Goal: Task Accomplishment & Management: Use online tool/utility

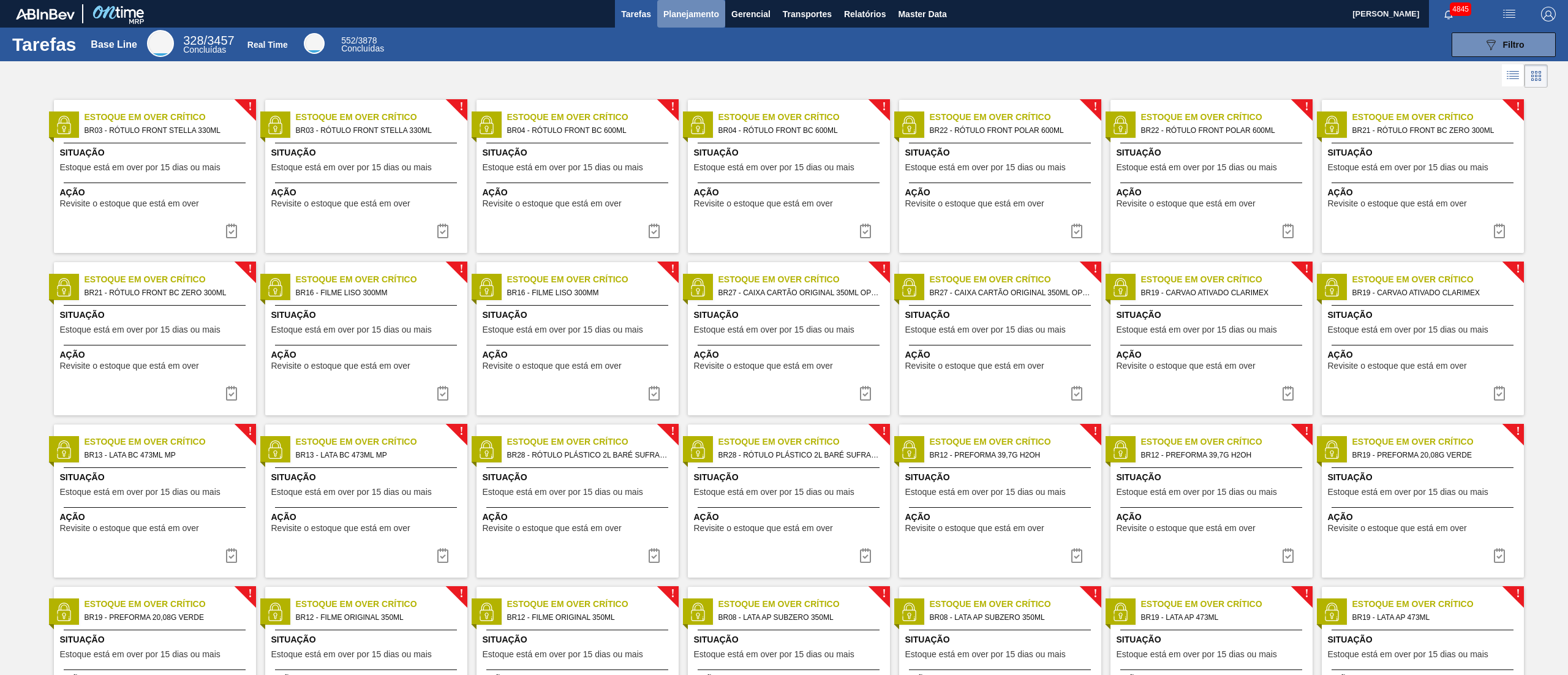
click at [694, 14] on span "Planejamento" at bounding box center [691, 14] width 55 height 15
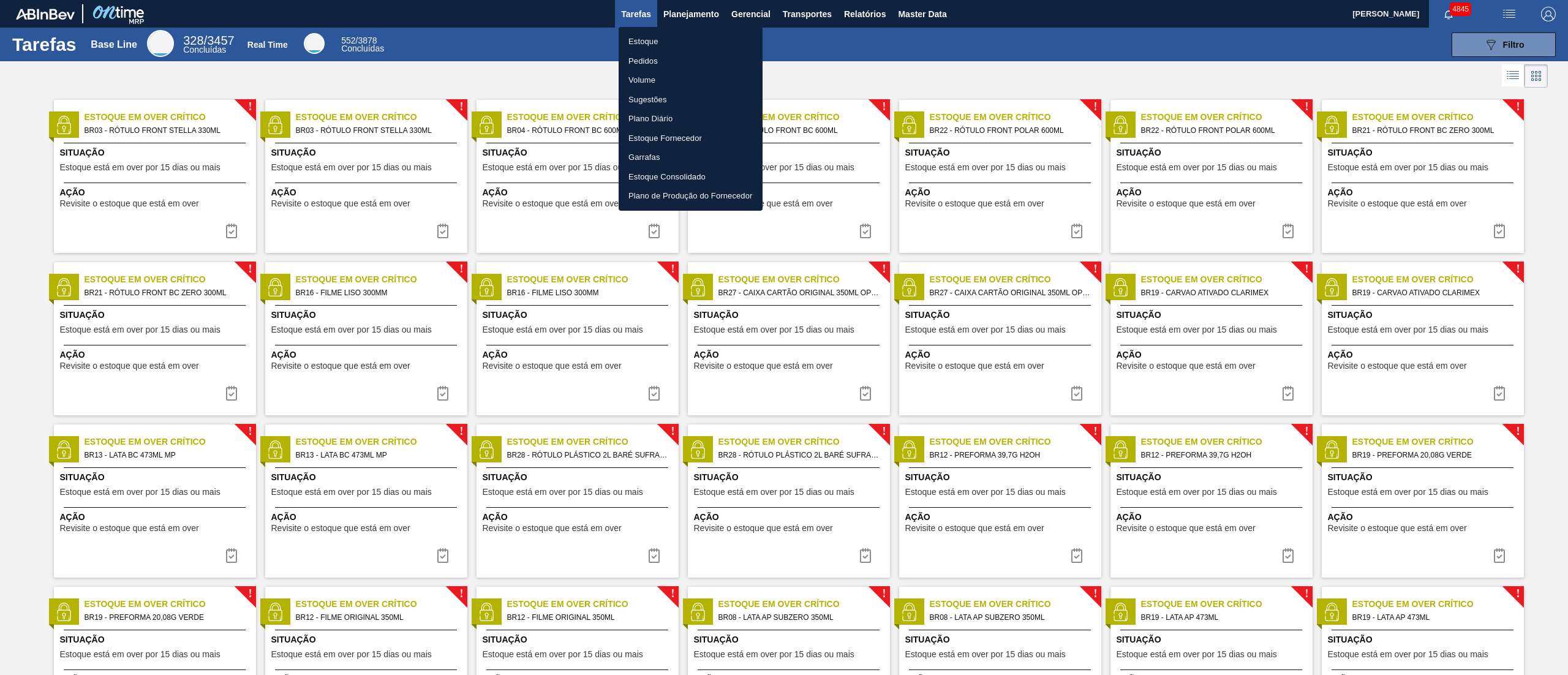
click at [650, 41] on li "Estoque" at bounding box center [691, 41] width 144 height 19
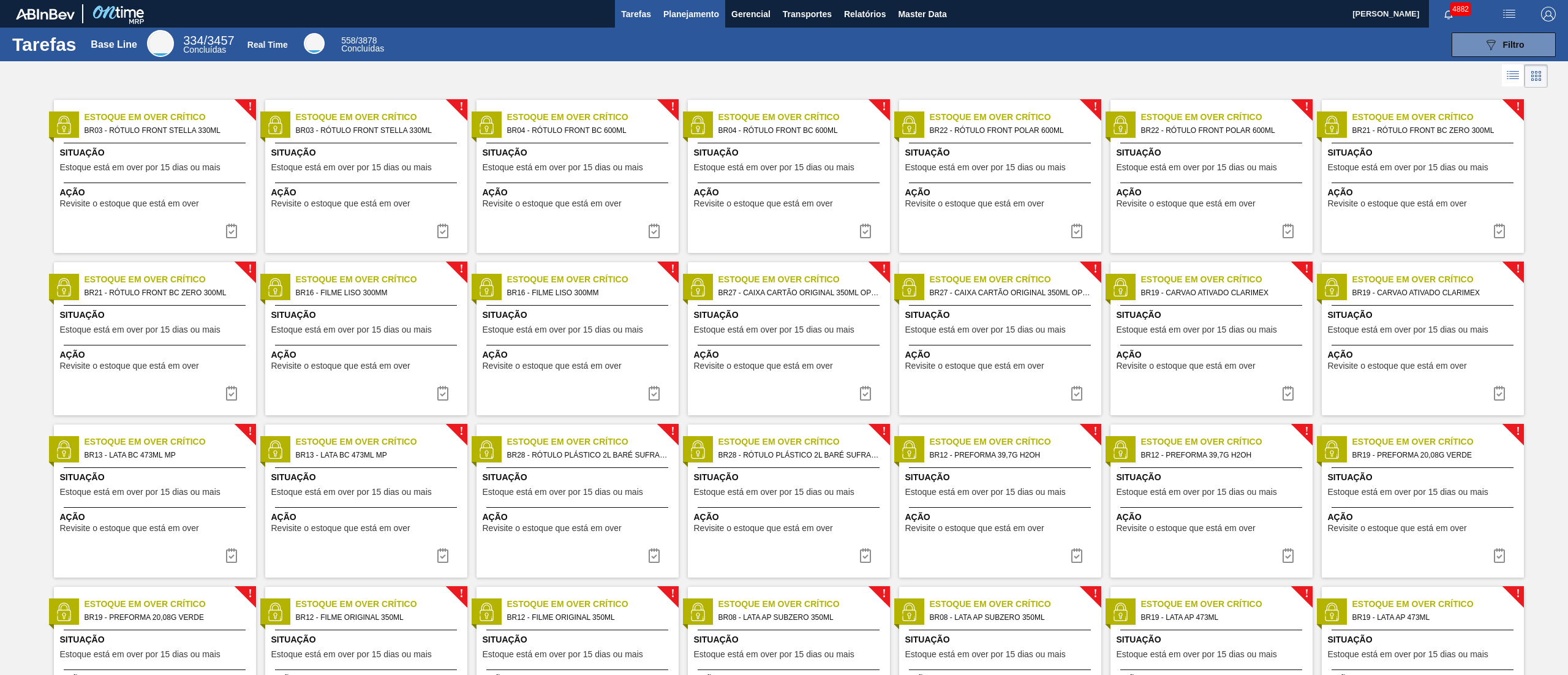
click at [695, 17] on span "Planejamento" at bounding box center [691, 14] width 55 height 15
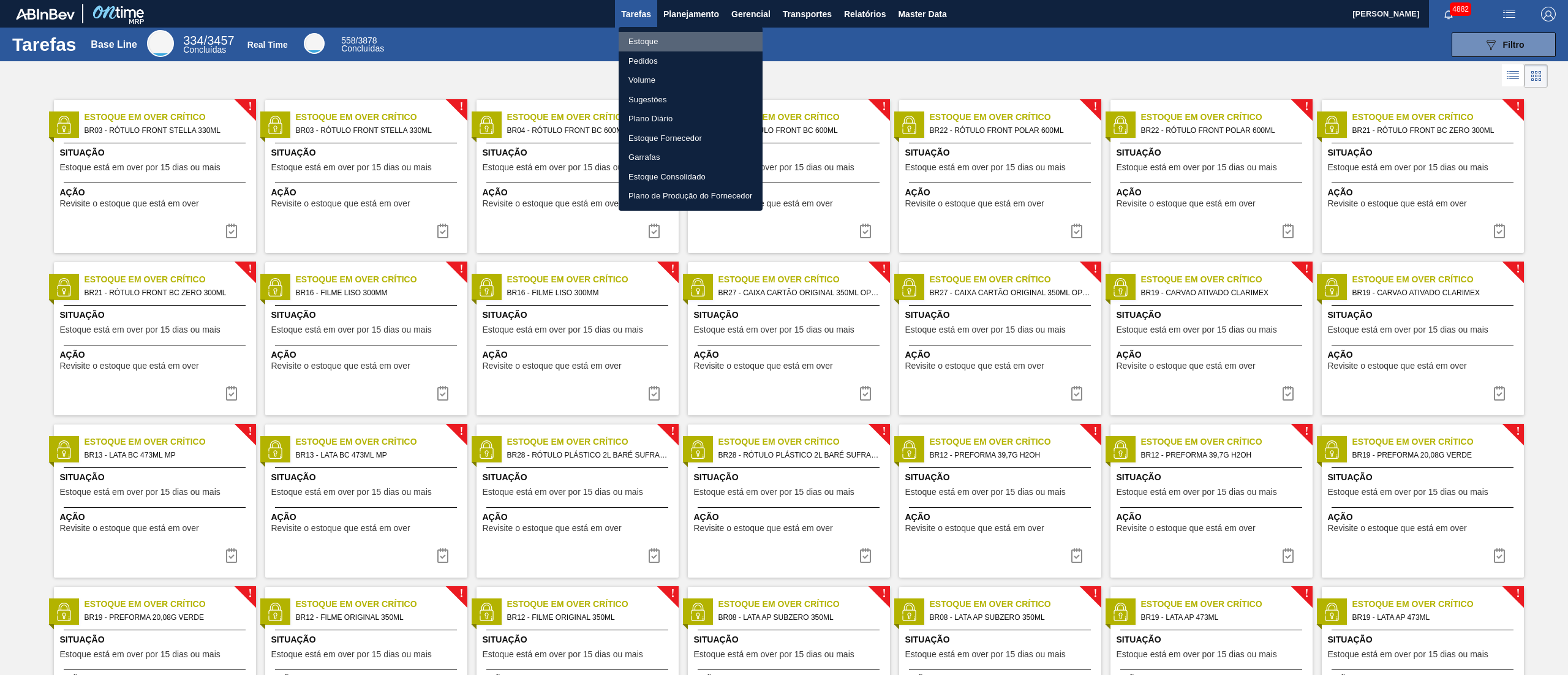
click at [656, 43] on li "Estoque" at bounding box center [691, 41] width 144 height 19
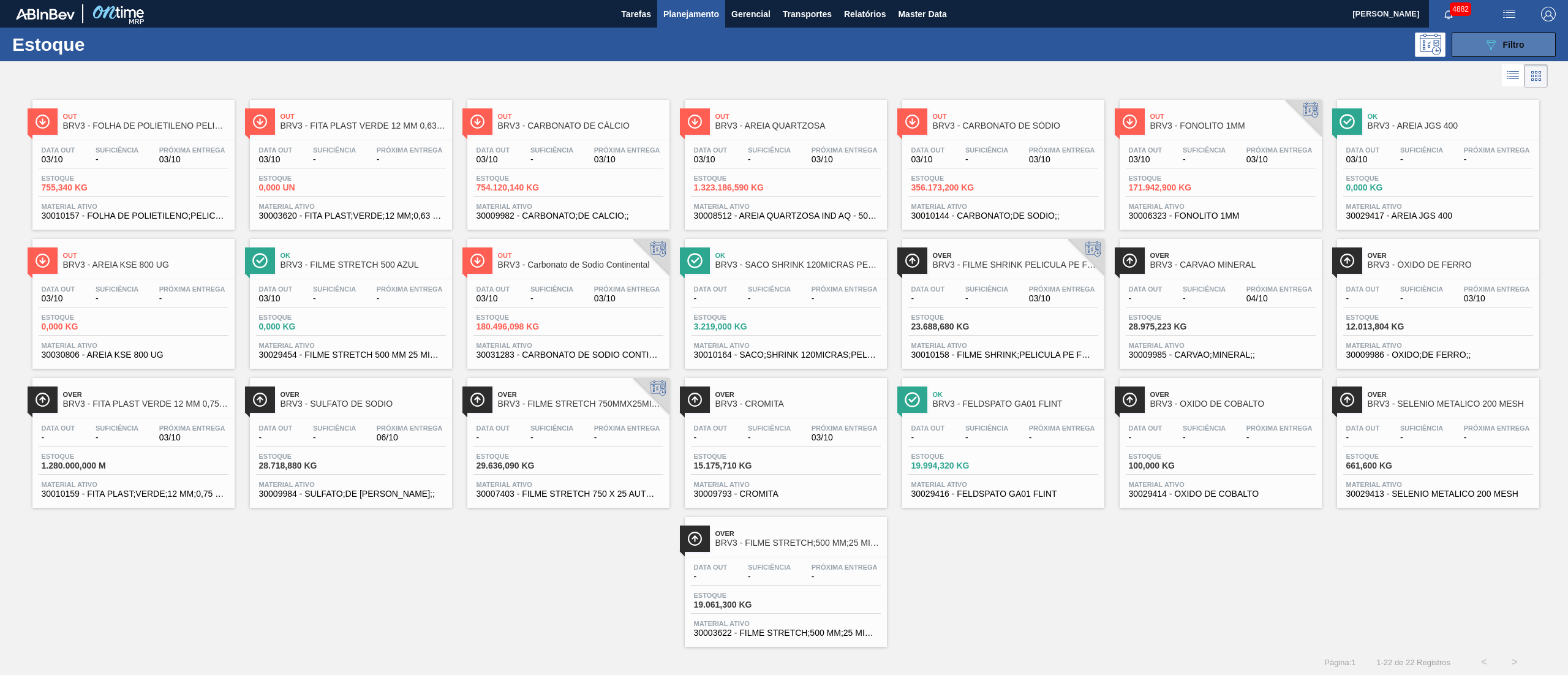
click at [1510, 37] on div "089F7B8B-B2A5-4AFE-B5C0-19BA573D28AC Filtro" at bounding box center [1504, 45] width 41 height 15
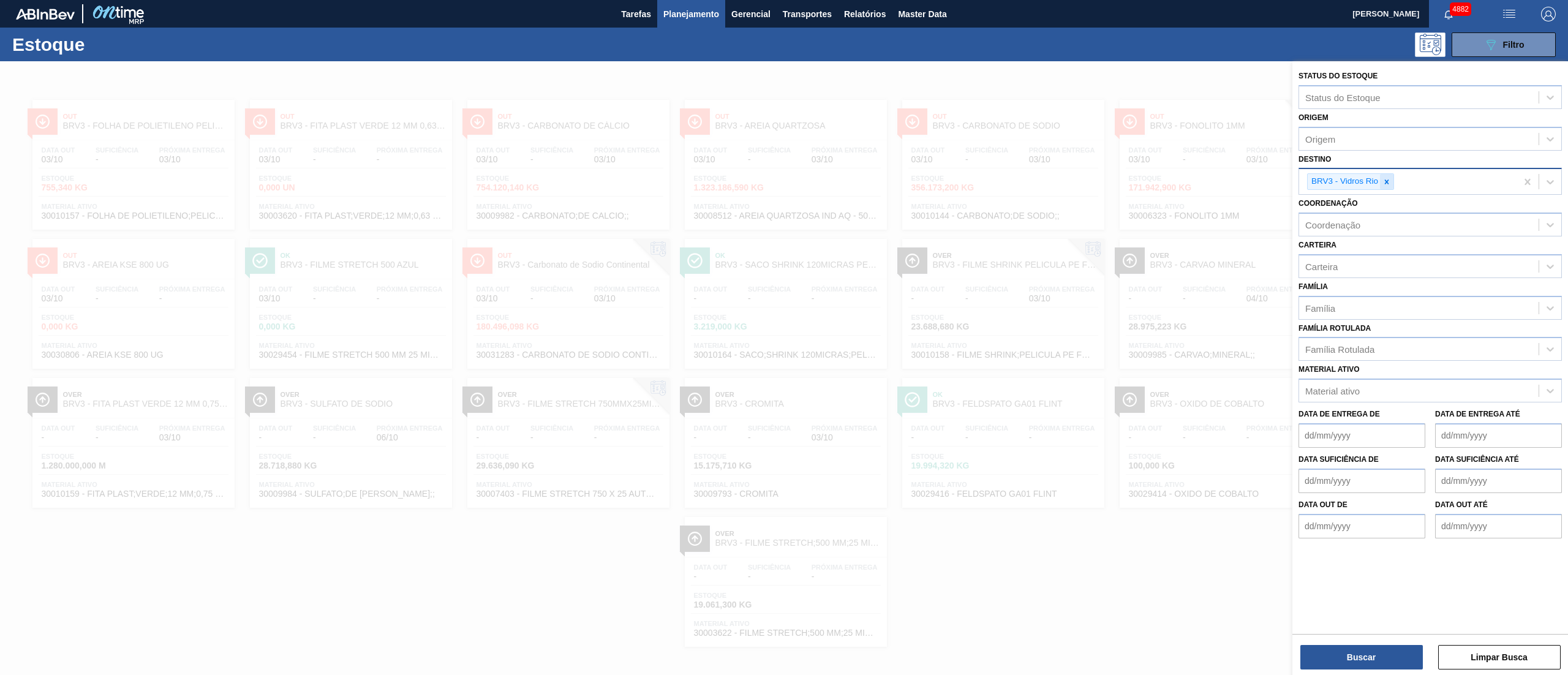
click at [1383, 181] on icon at bounding box center [1386, 182] width 9 height 9
type input "aroma"
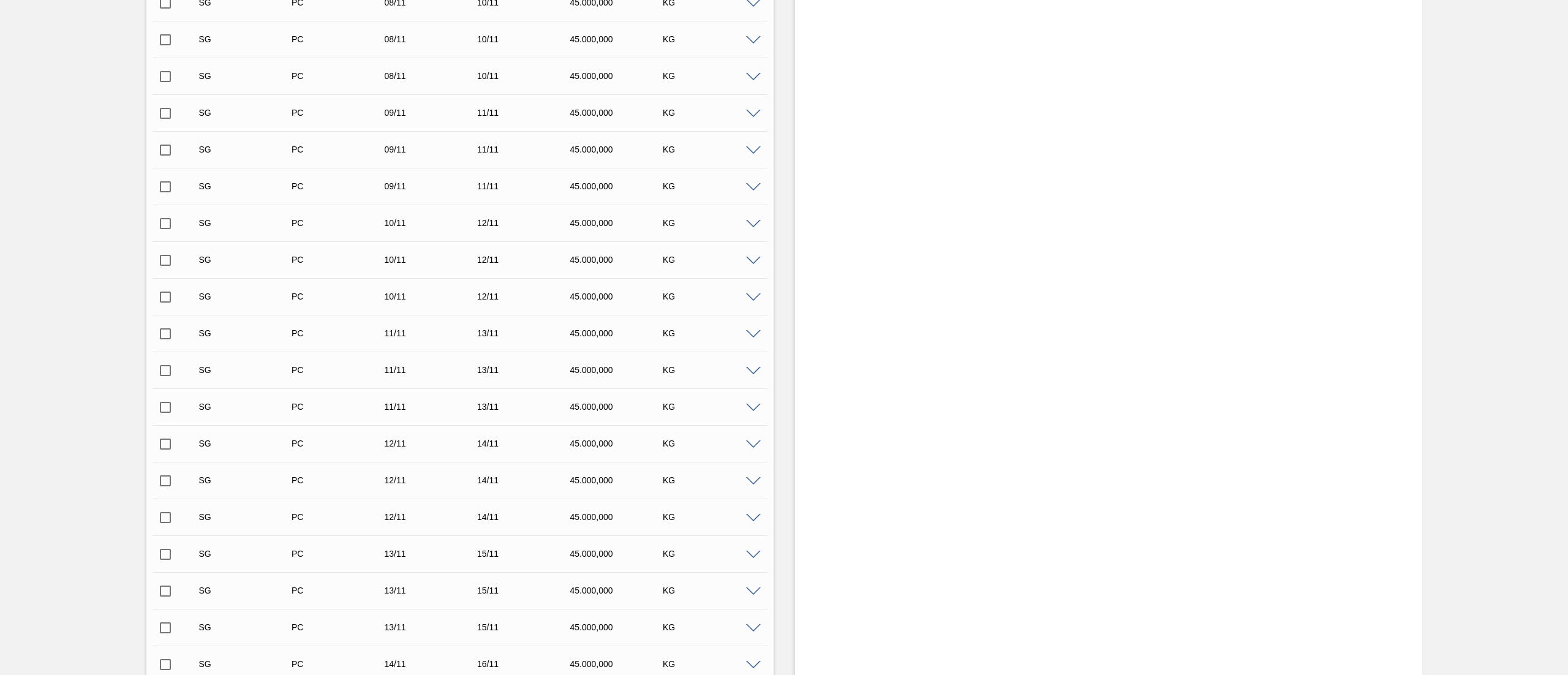
scroll to position [2450, 0]
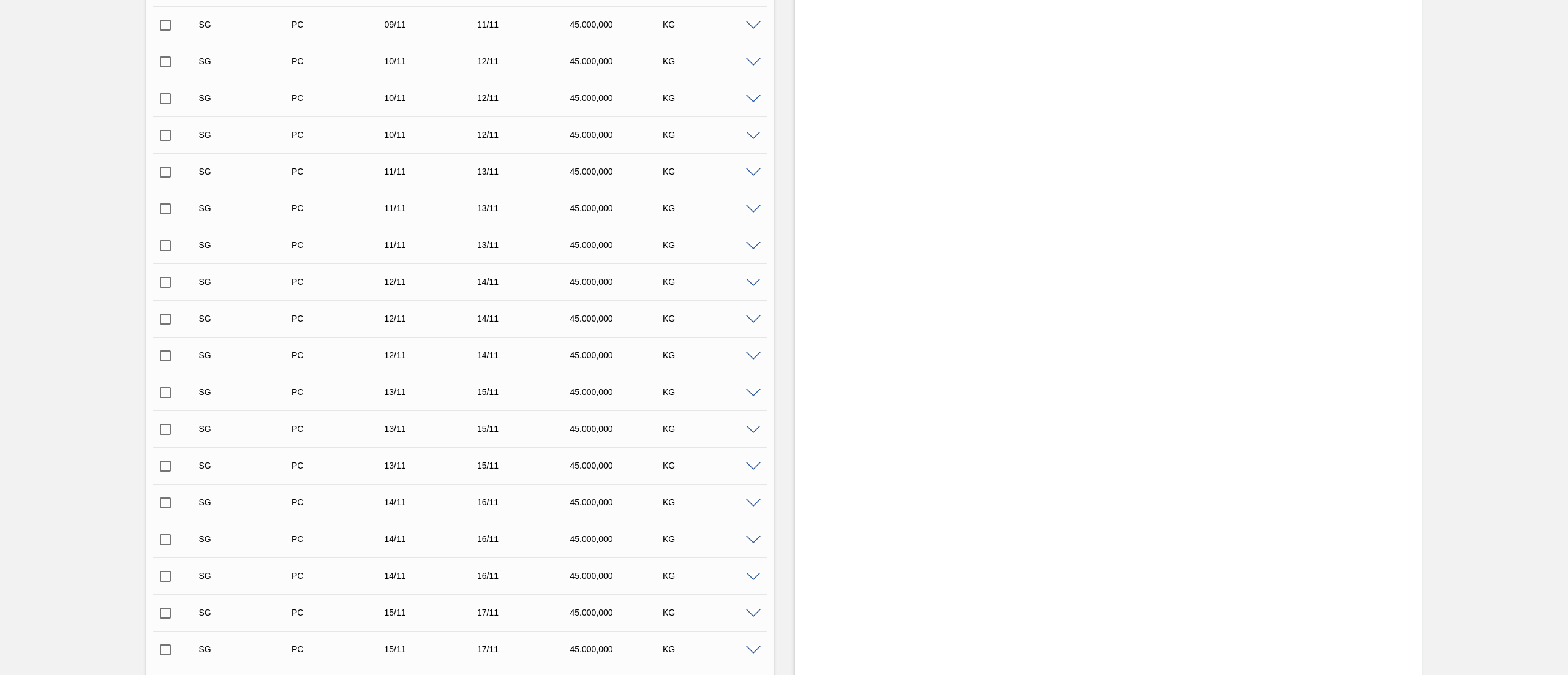
click at [0, 381] on div "Pedido em Trânsito BRV3 - Carbonato de Sodio Continental Unidade Vidros Rio PE …" at bounding box center [784, 16] width 1568 height 4810
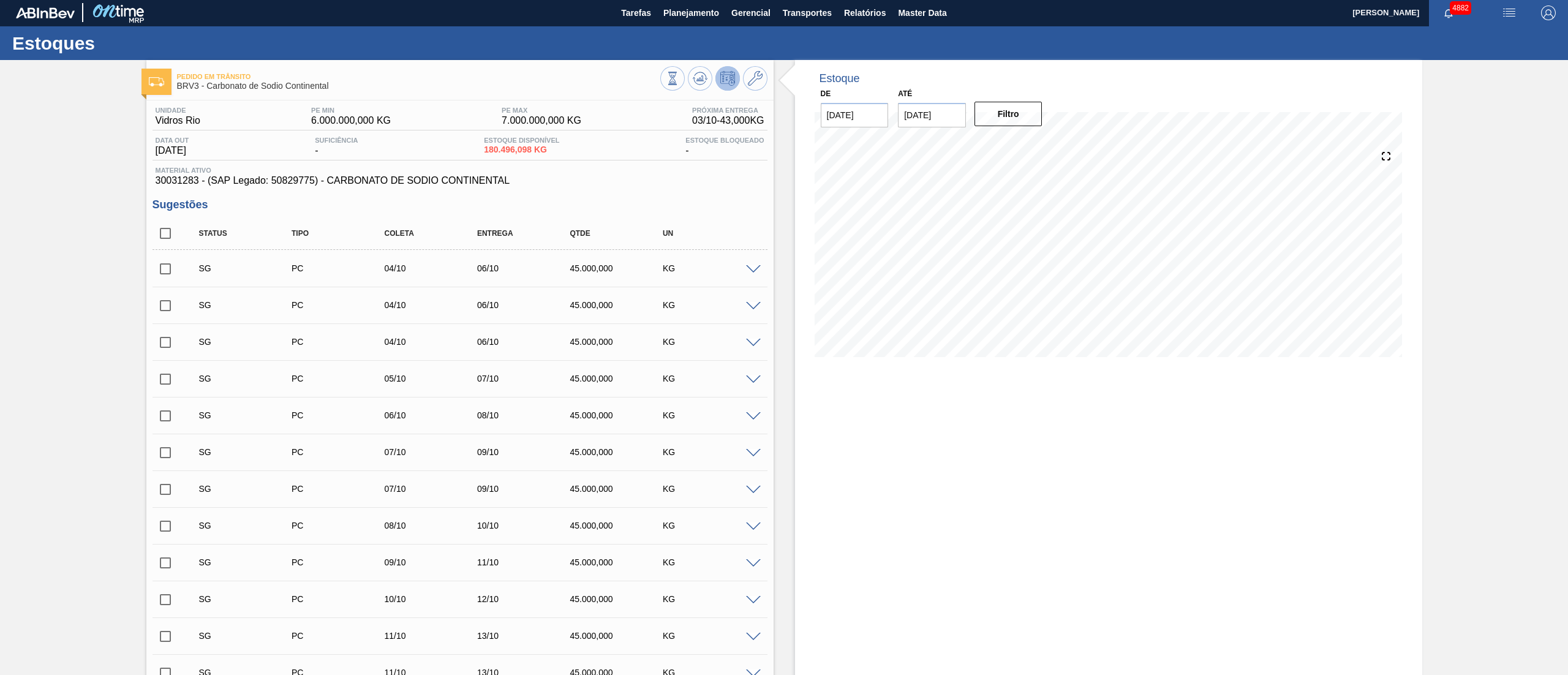
scroll to position [0, 0]
